Goal: Task Accomplishment & Management: Manage account settings

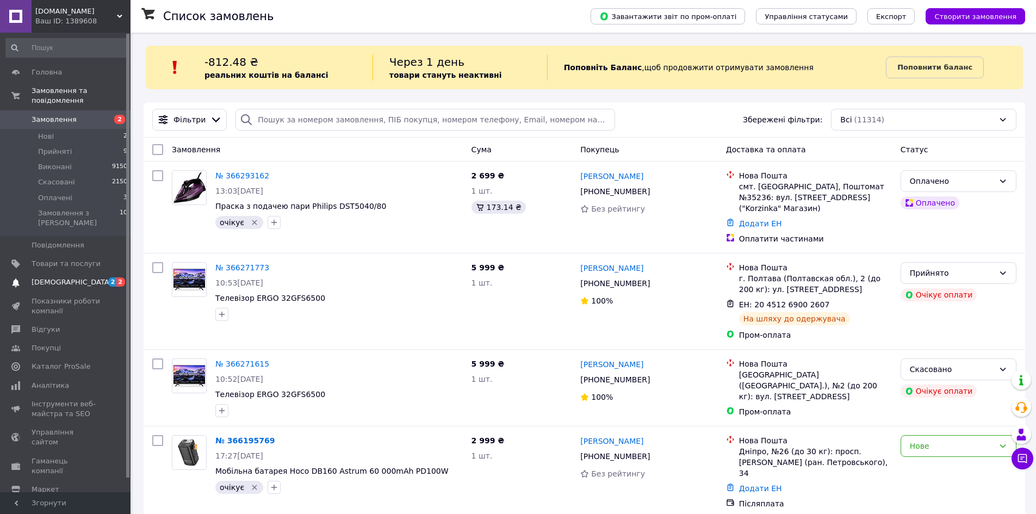
click at [69, 277] on span "[DEMOGRAPHIC_DATA]" at bounding box center [72, 282] width 80 height 10
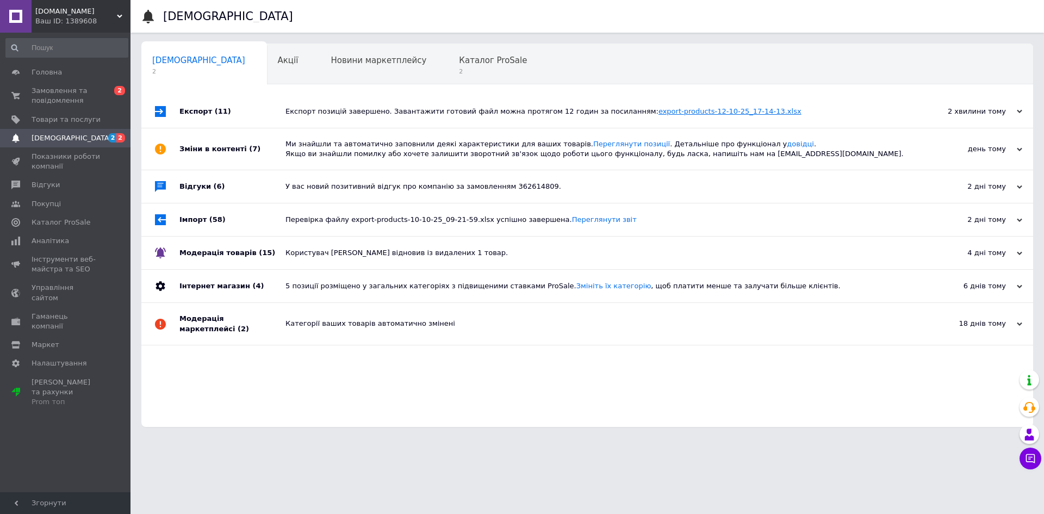
click at [658, 112] on link "export-products-12-10-25_17-14-13.xlsx" at bounding box center [729, 111] width 143 height 8
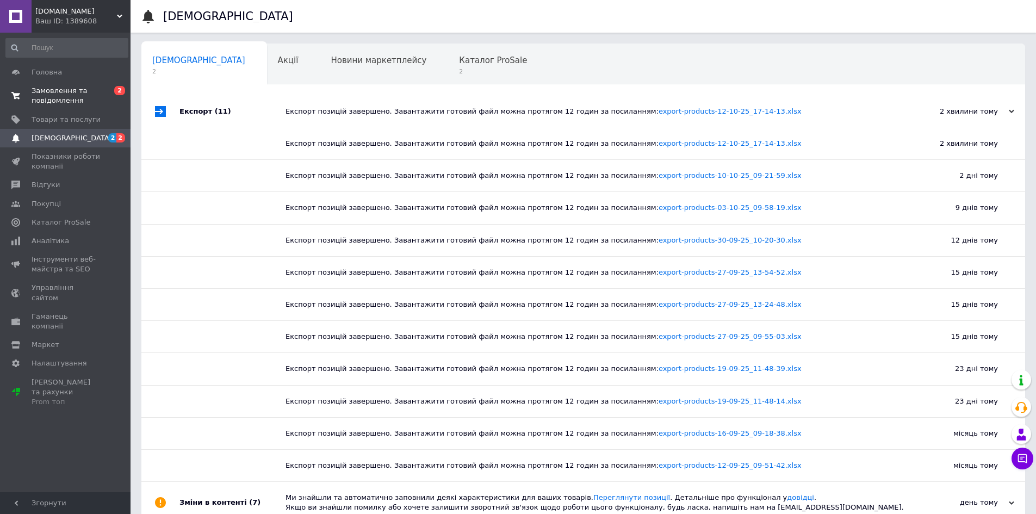
click at [73, 84] on link "Замовлення та повідомлення 0 2" at bounding box center [67, 96] width 134 height 28
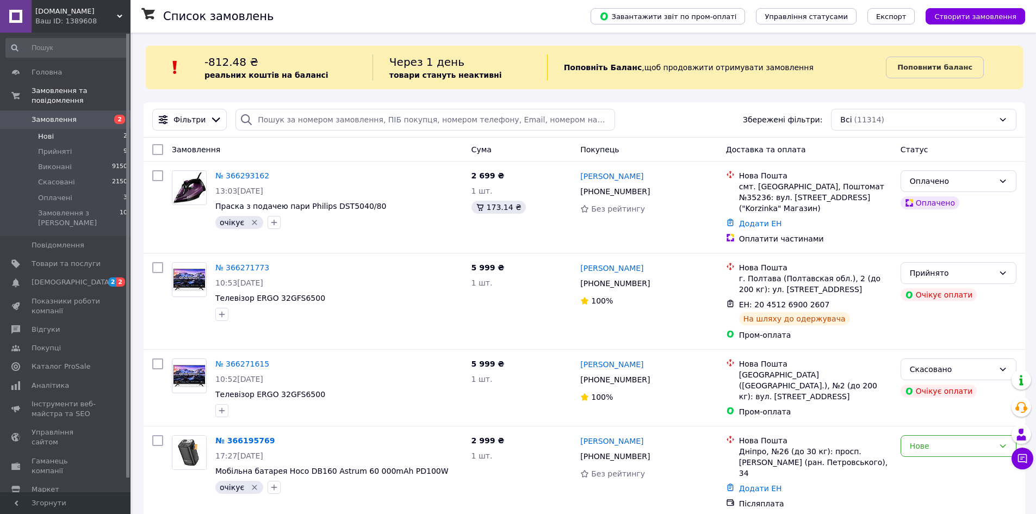
click at [68, 130] on li "Нові 2" at bounding box center [67, 136] width 134 height 15
